Goal: Check status: Check status

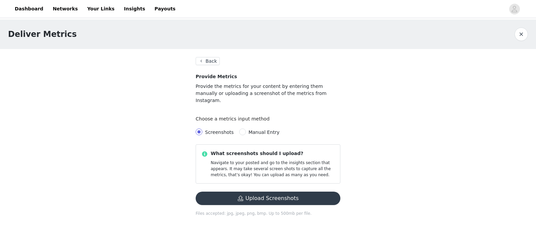
click at [269, 129] on span "Manual Entry" at bounding box center [264, 131] width 31 height 5
click at [246, 128] on input "Manual Entry" at bounding box center [242, 131] width 7 height 7
radio input "true"
radio input "false"
radio input "true"
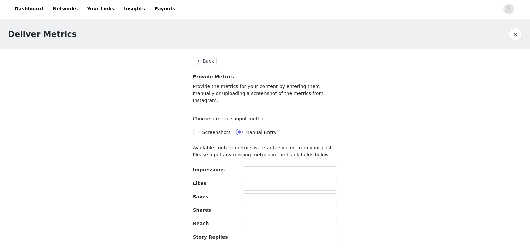
click at [209, 62] on button "Back" at bounding box center [205, 61] width 24 height 8
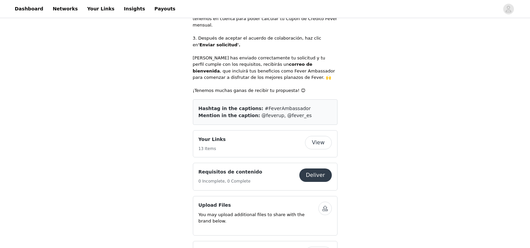
scroll to position [335, 0]
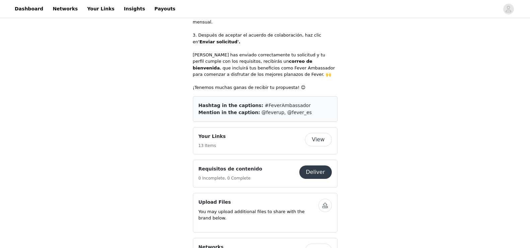
click at [315, 165] on button "Deliver" at bounding box center [316, 171] width 32 height 13
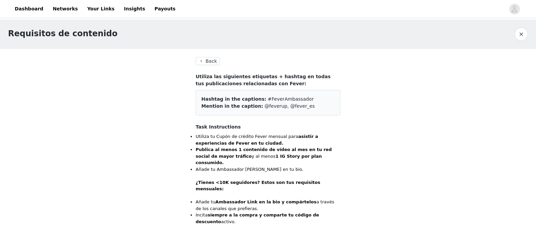
click at [211, 59] on button "Back" at bounding box center [208, 61] width 24 height 8
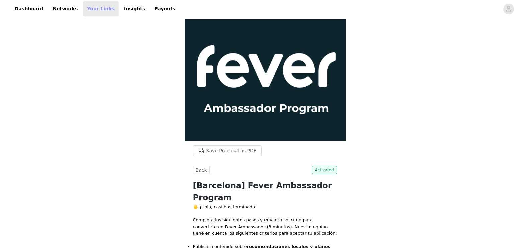
click at [84, 7] on link "Your Links" at bounding box center [101, 8] width 36 height 15
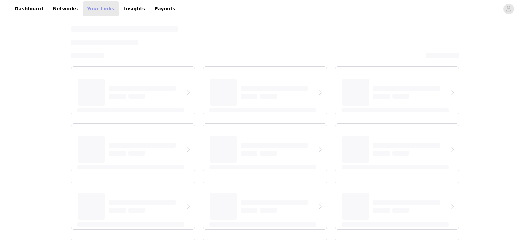
select select "12"
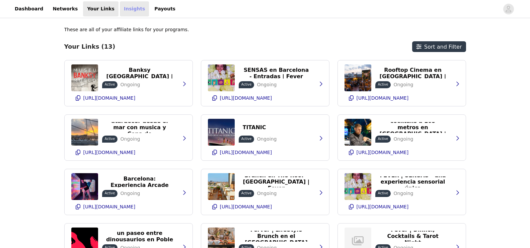
click at [122, 7] on link "Insights" at bounding box center [134, 8] width 29 height 15
